Goal: Task Accomplishment & Management: Manage account settings

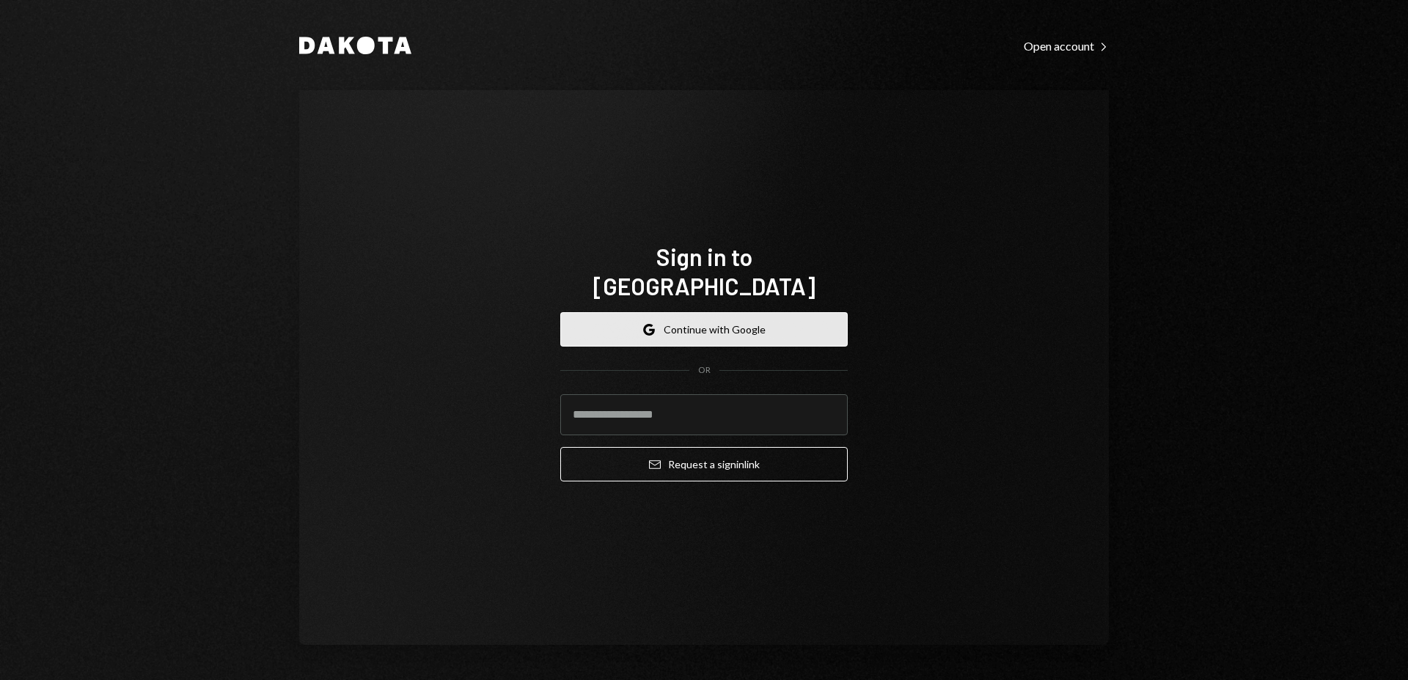
click at [729, 317] on button "Google Continue with Google" at bounding box center [703, 329] width 287 height 34
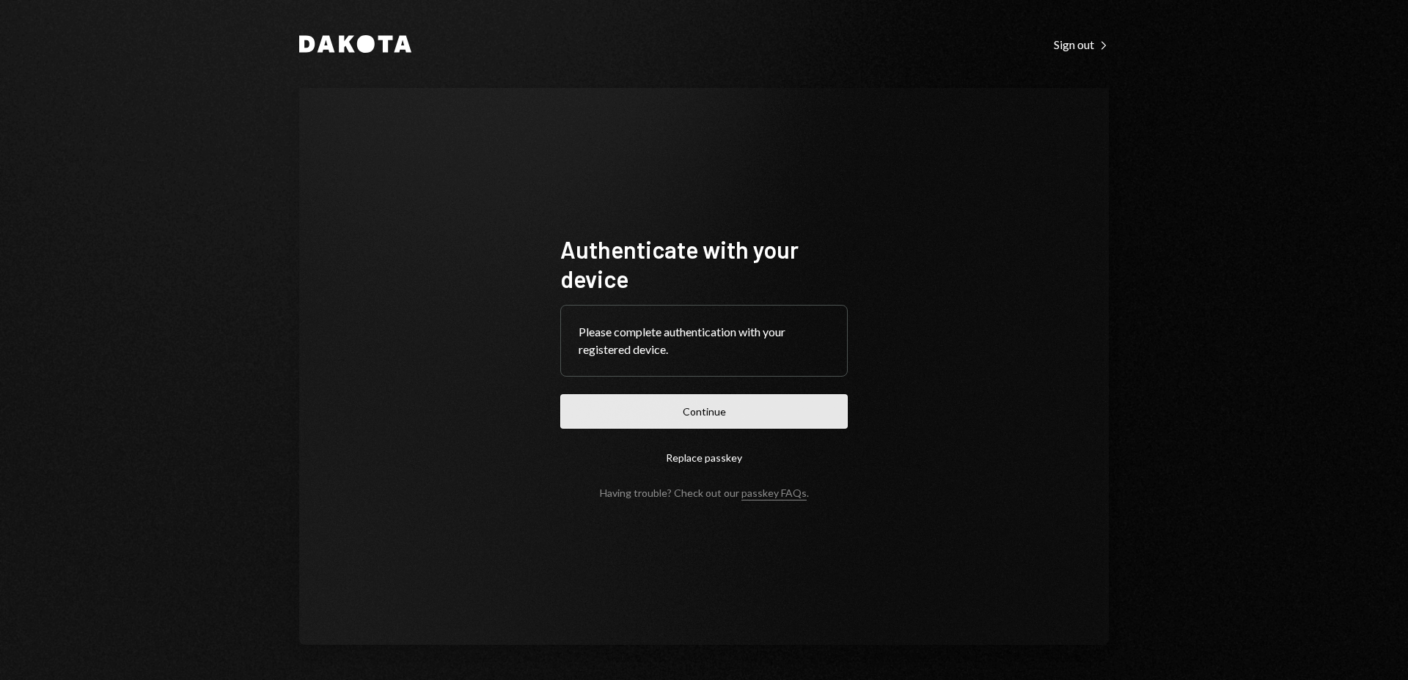
click at [724, 409] on button "Continue" at bounding box center [703, 411] width 287 height 34
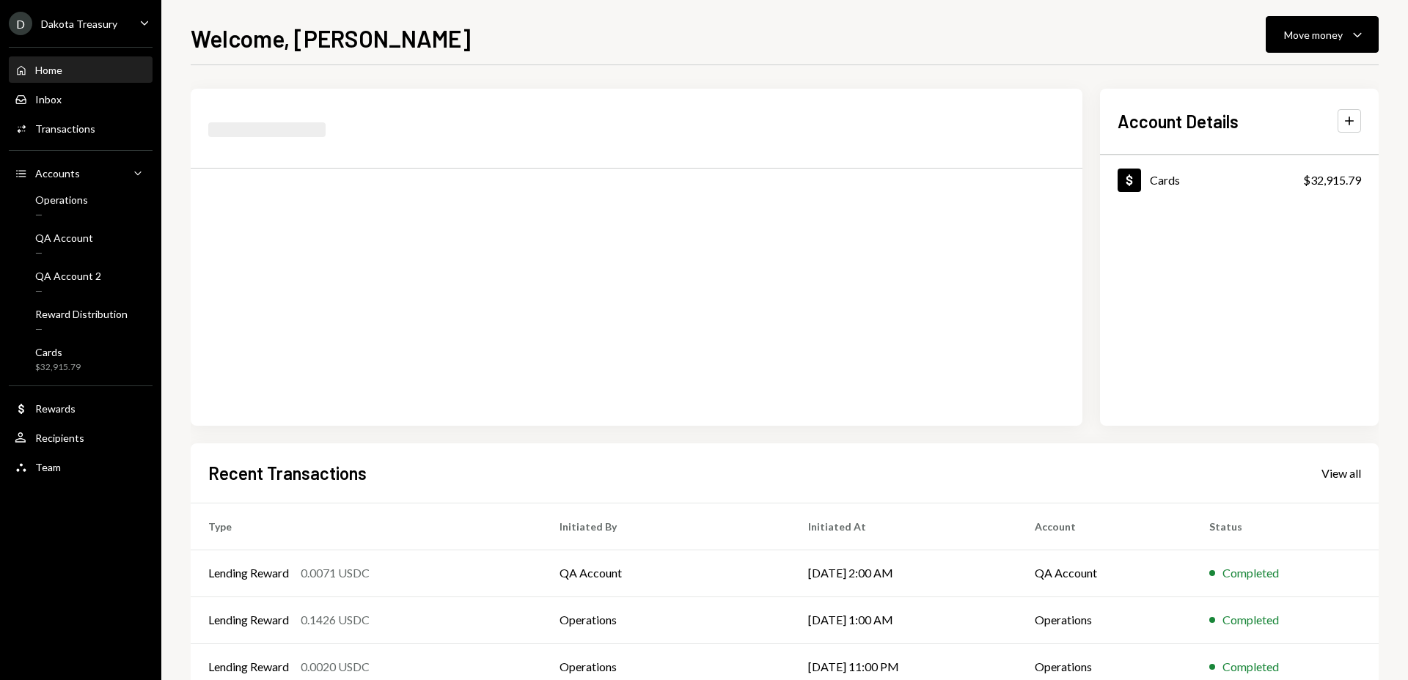
click at [845, 43] on div "Welcome, [PERSON_NAME] Move money Caret Down" at bounding box center [785, 37] width 1188 height 32
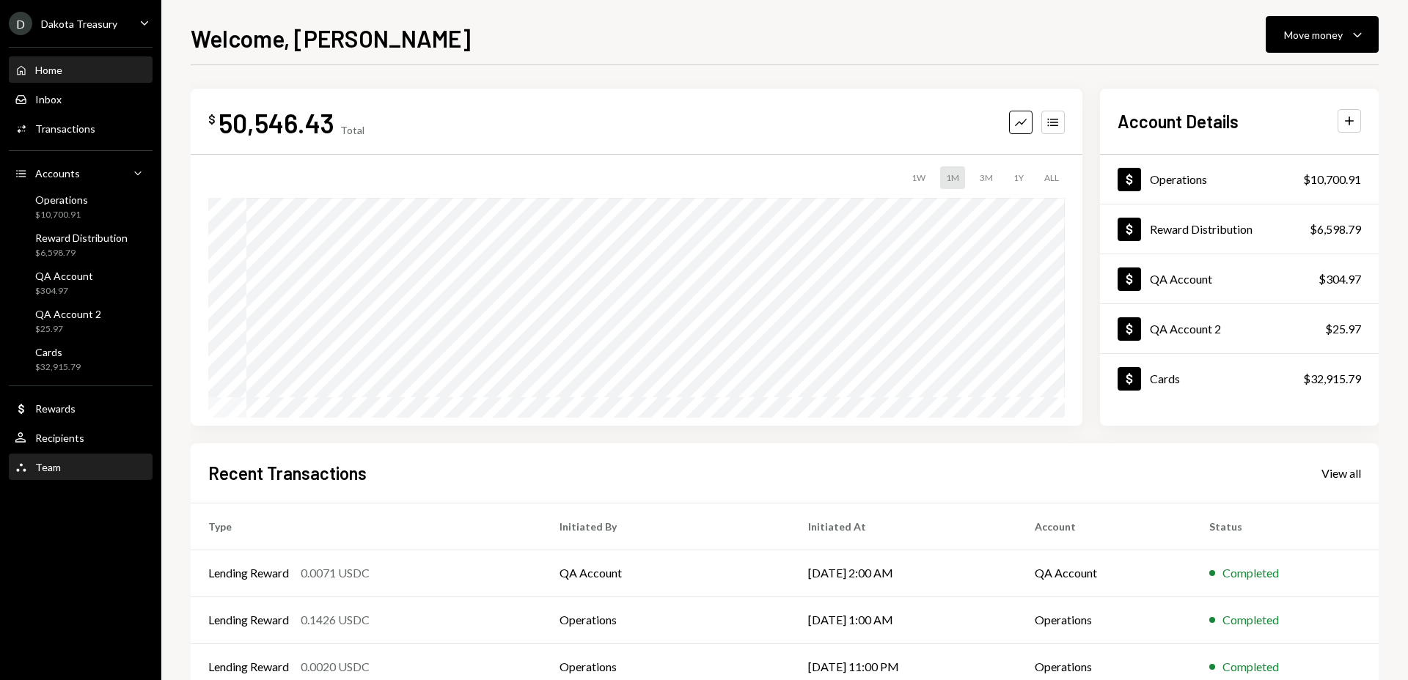
click at [76, 472] on div "Team Team" at bounding box center [81, 467] width 132 height 13
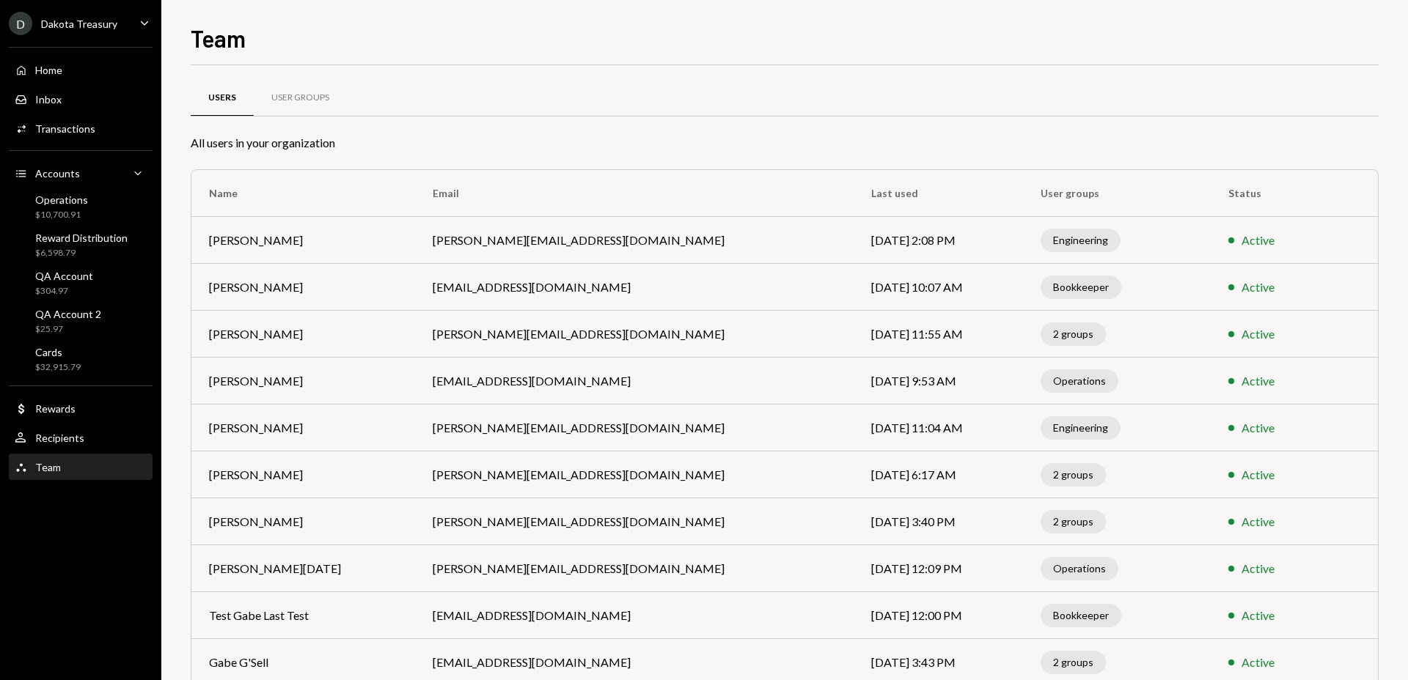
click at [97, 463] on div "Team Team" at bounding box center [81, 467] width 132 height 13
click at [312, 98] on div "User Groups" at bounding box center [300, 98] width 58 height 12
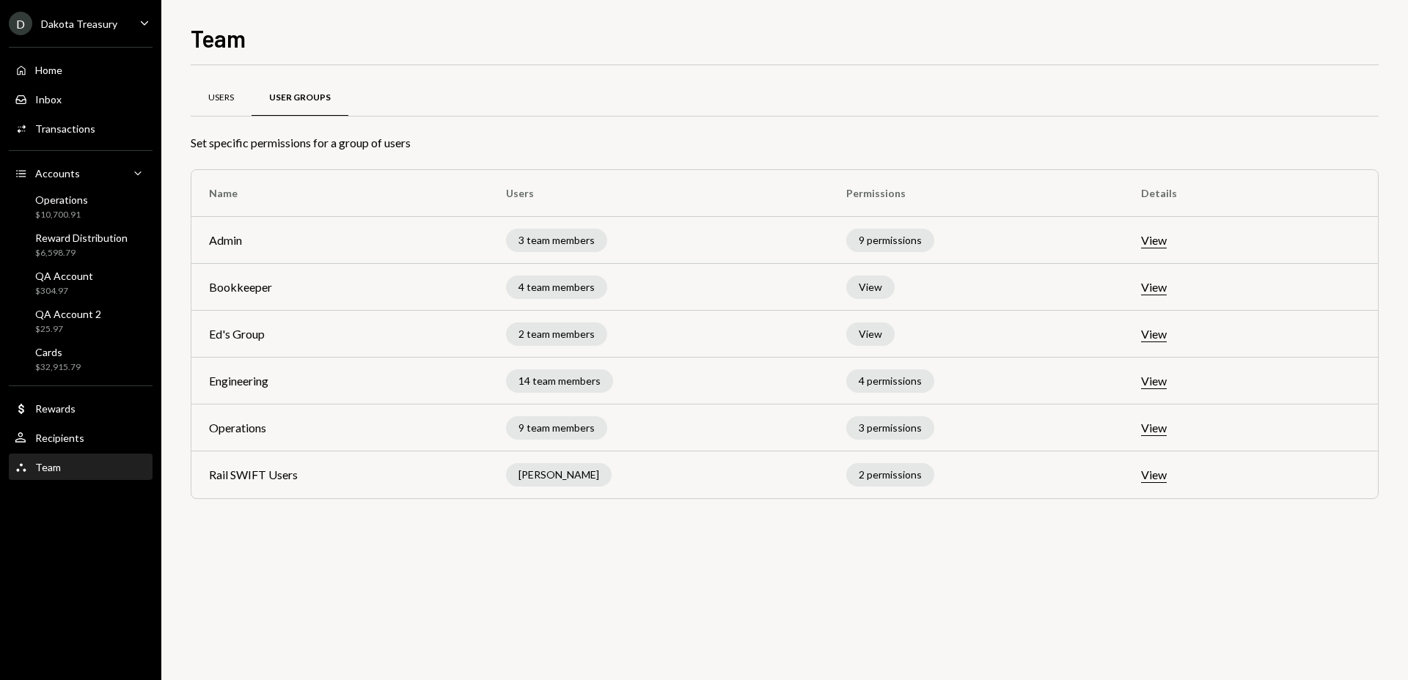
click at [210, 98] on div "Users" at bounding box center [221, 98] width 26 height 12
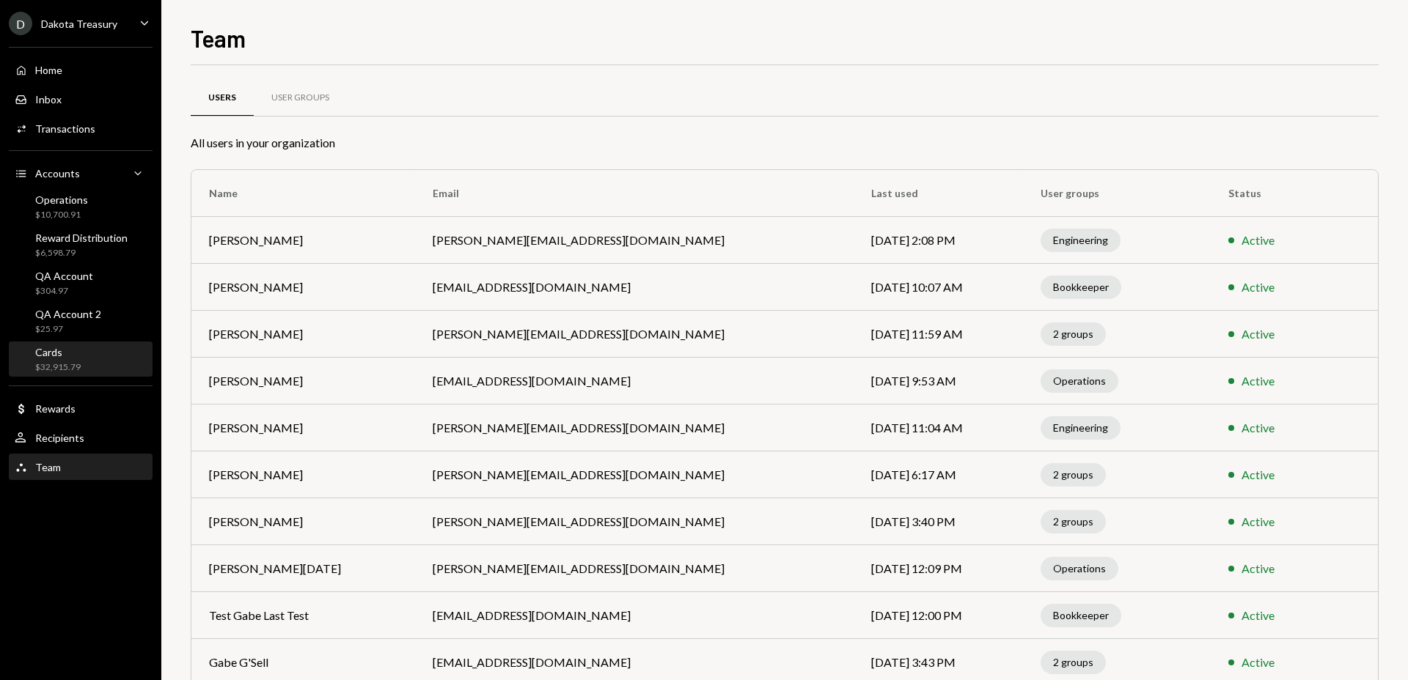
click at [111, 354] on div "Cards $32,915.79" at bounding box center [81, 360] width 132 height 28
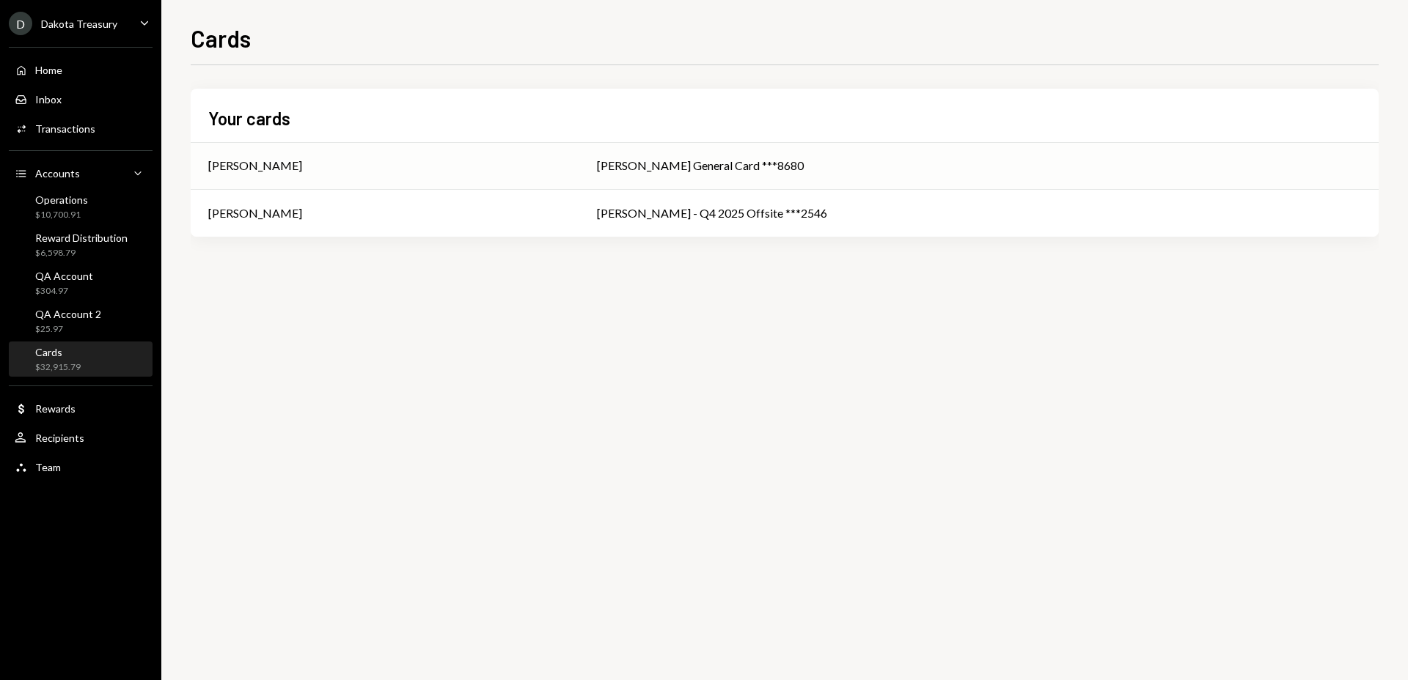
click at [562, 164] on div "[PERSON_NAME]" at bounding box center [384, 166] width 353 height 18
click at [562, 216] on div "[PERSON_NAME]" at bounding box center [384, 214] width 353 height 18
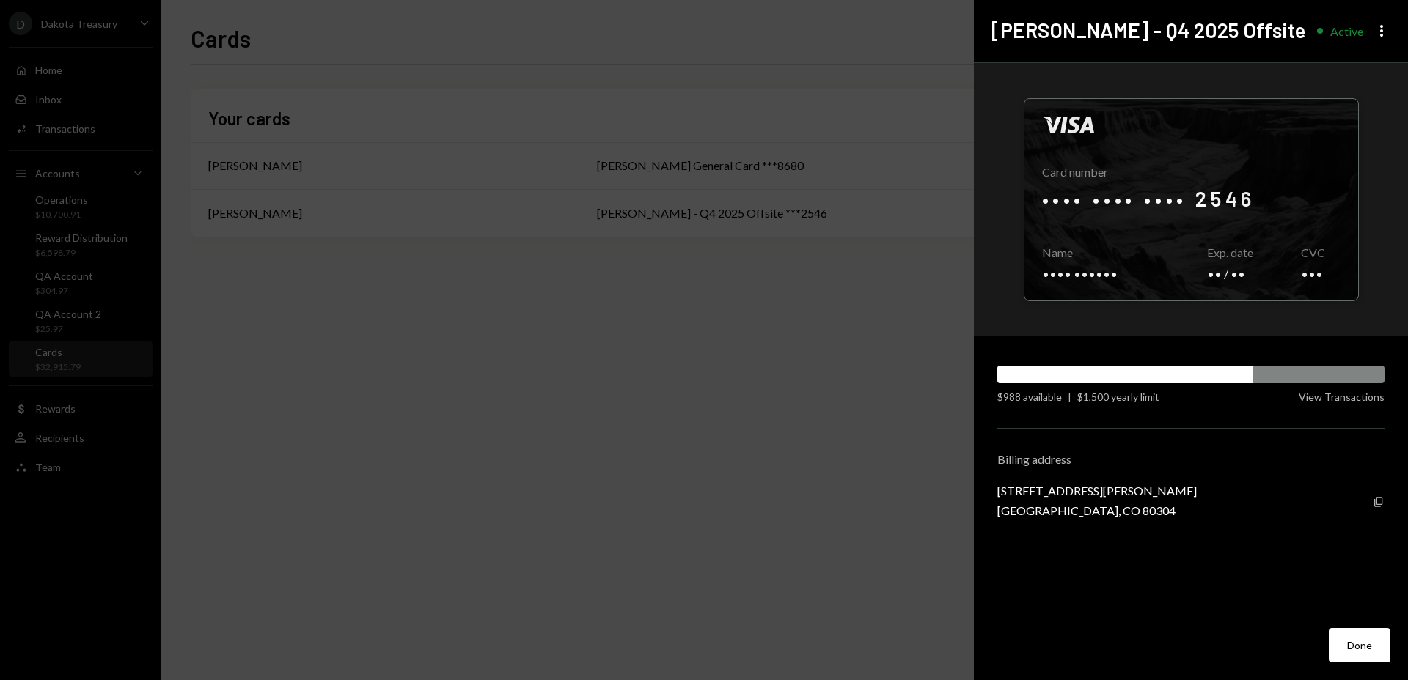
click at [1149, 397] on div "$1,500 yearly limit" at bounding box center [1118, 396] width 82 height 15
click at [1108, 397] on div "$1,500 yearly limit" at bounding box center [1118, 396] width 82 height 15
